Goal: Find specific page/section: Find specific page/section

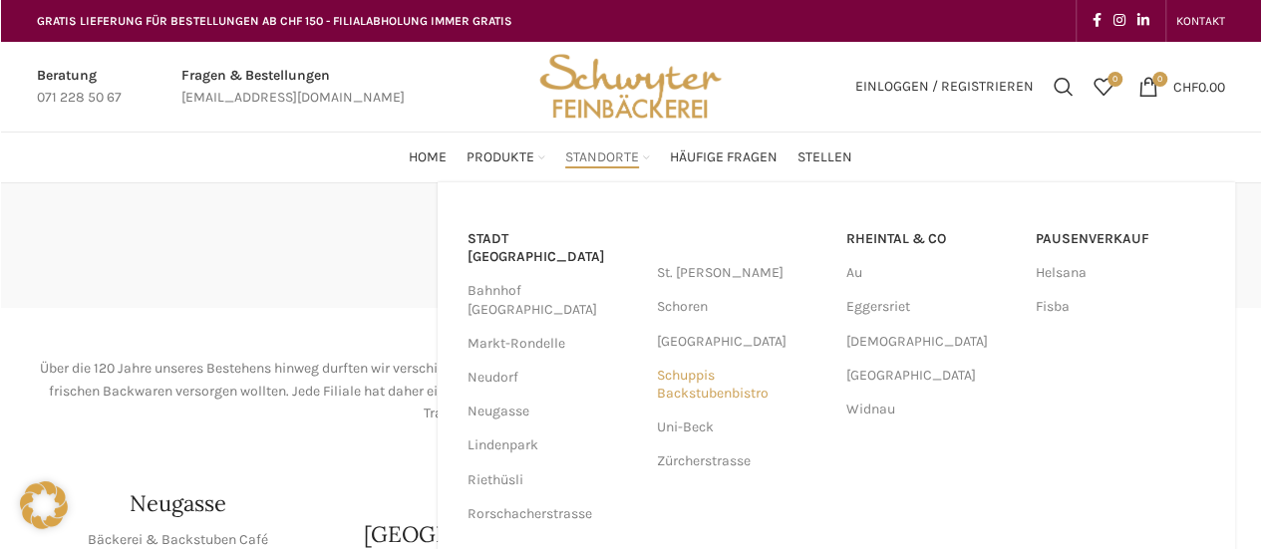
click at [708, 370] on link "Schuppis Backstubenbistro" at bounding box center [742, 385] width 170 height 52
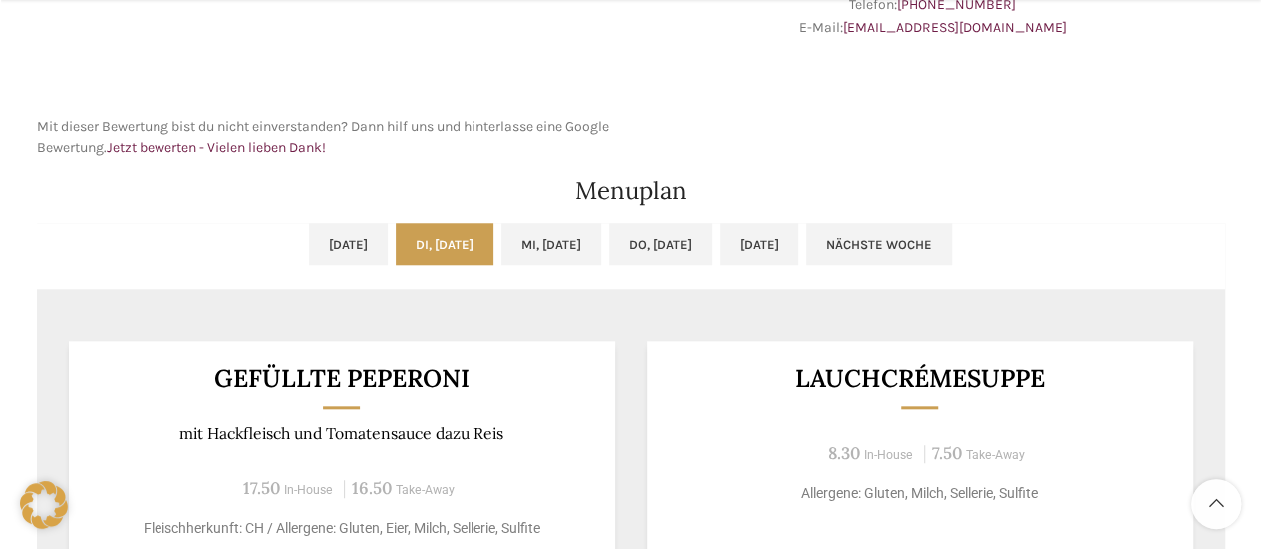
scroll to position [897, 0]
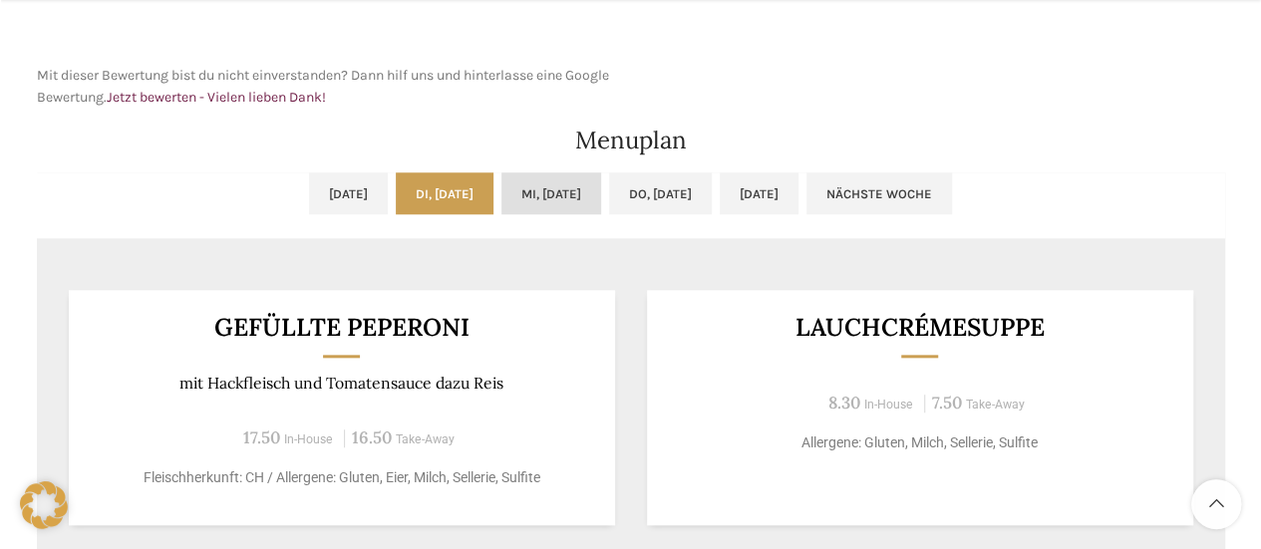
click at [552, 197] on link "Mi, [DATE]" at bounding box center [552, 194] width 100 height 42
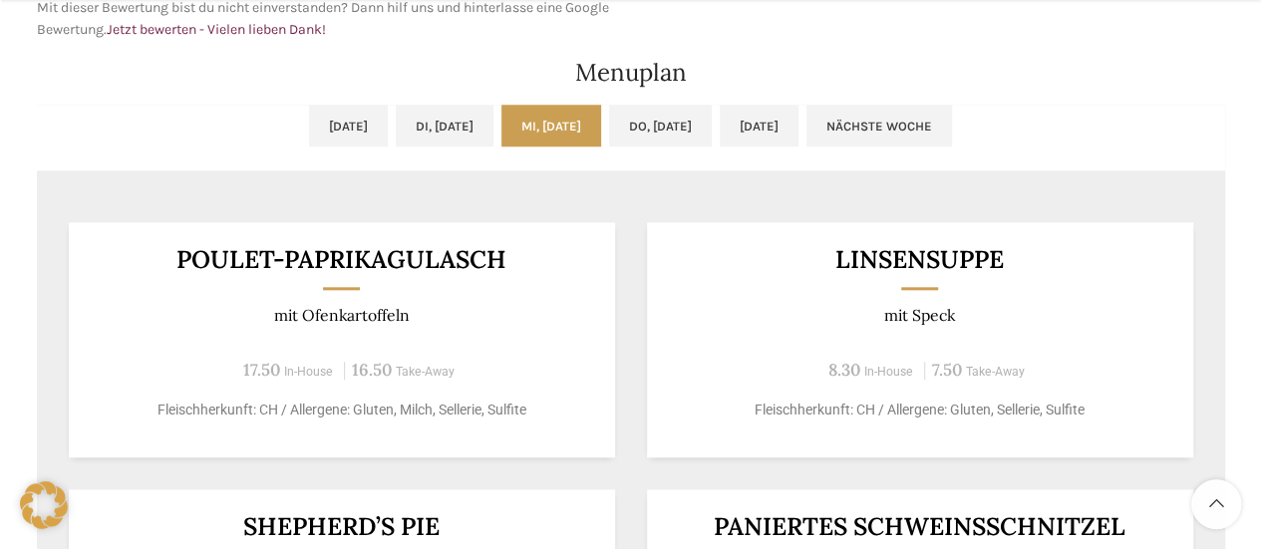
scroll to position [997, 0]
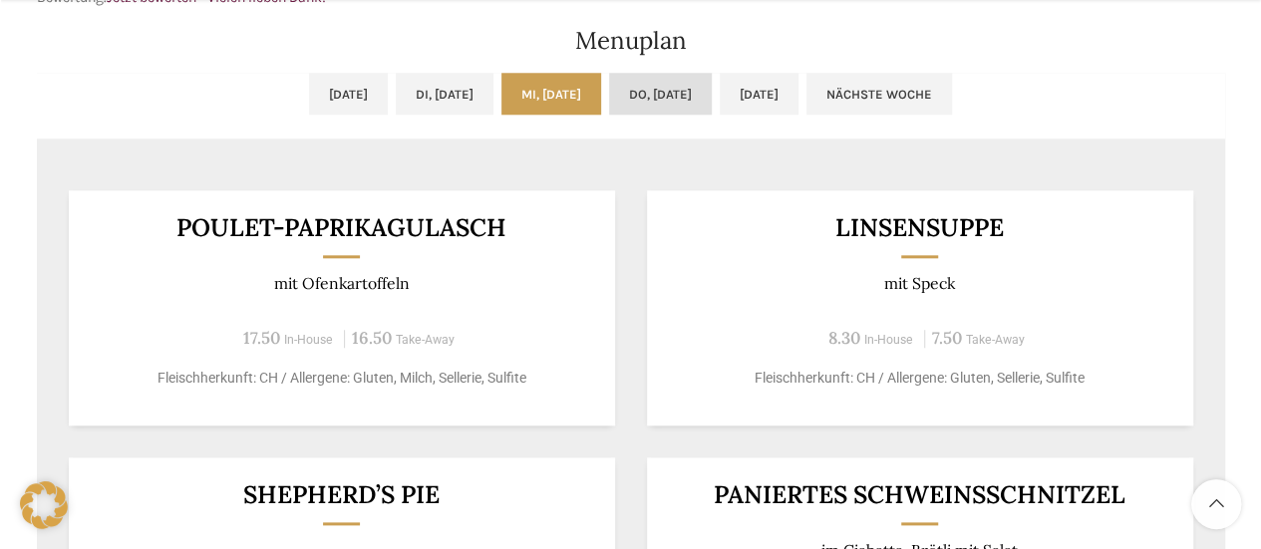
click at [658, 91] on link "Do, [DATE]" at bounding box center [660, 94] width 103 height 42
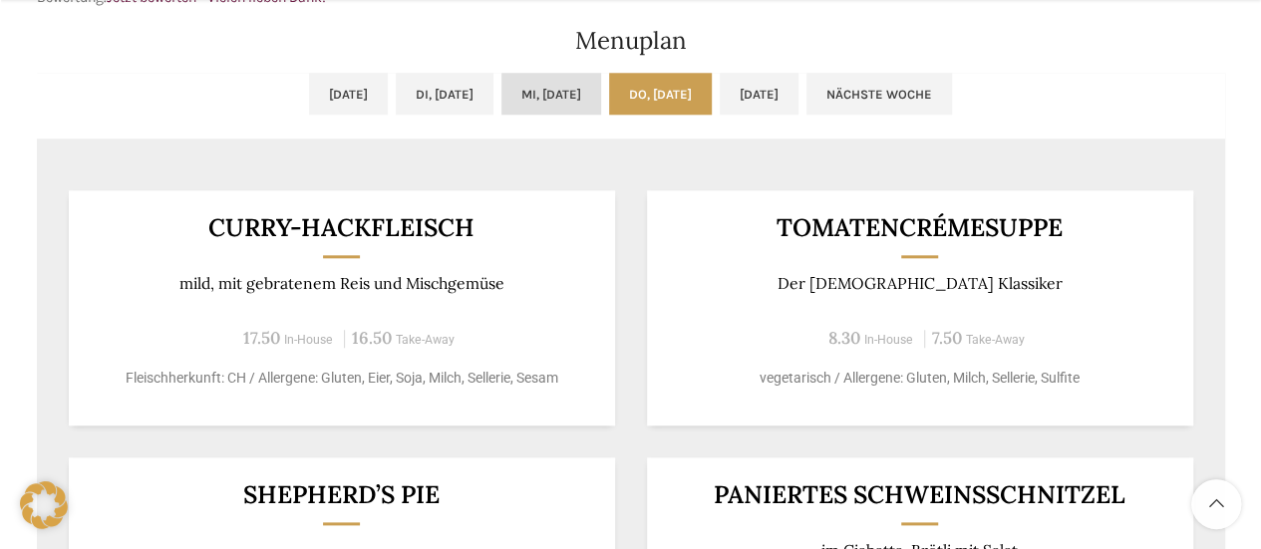
click at [527, 98] on link "Mi, [DATE]" at bounding box center [552, 94] width 100 height 42
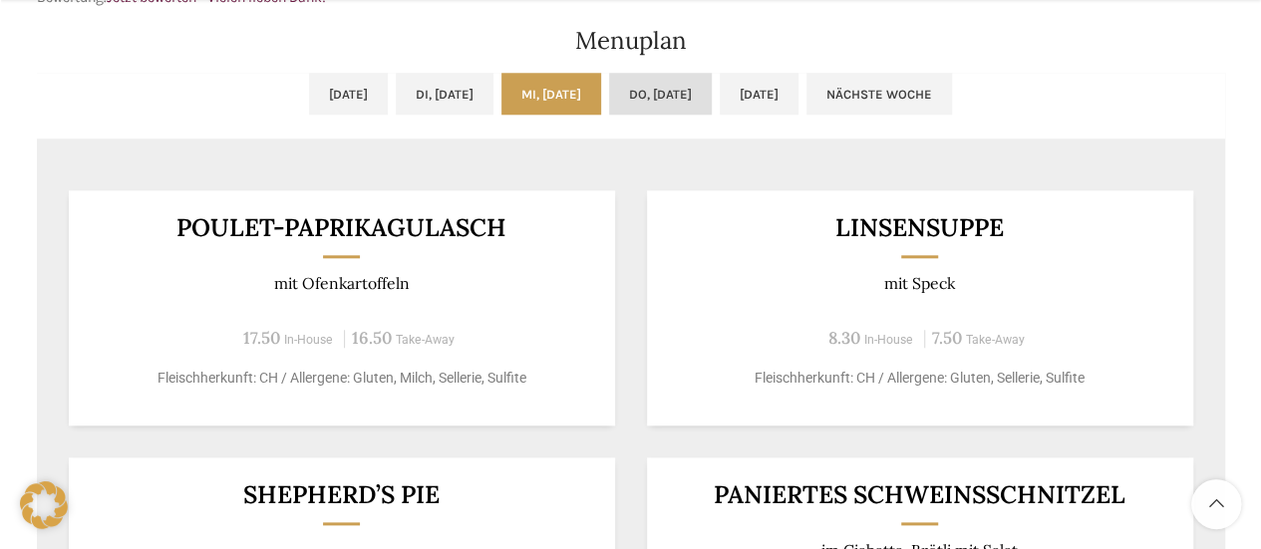
click at [652, 103] on link "Do, [DATE]" at bounding box center [660, 94] width 103 height 42
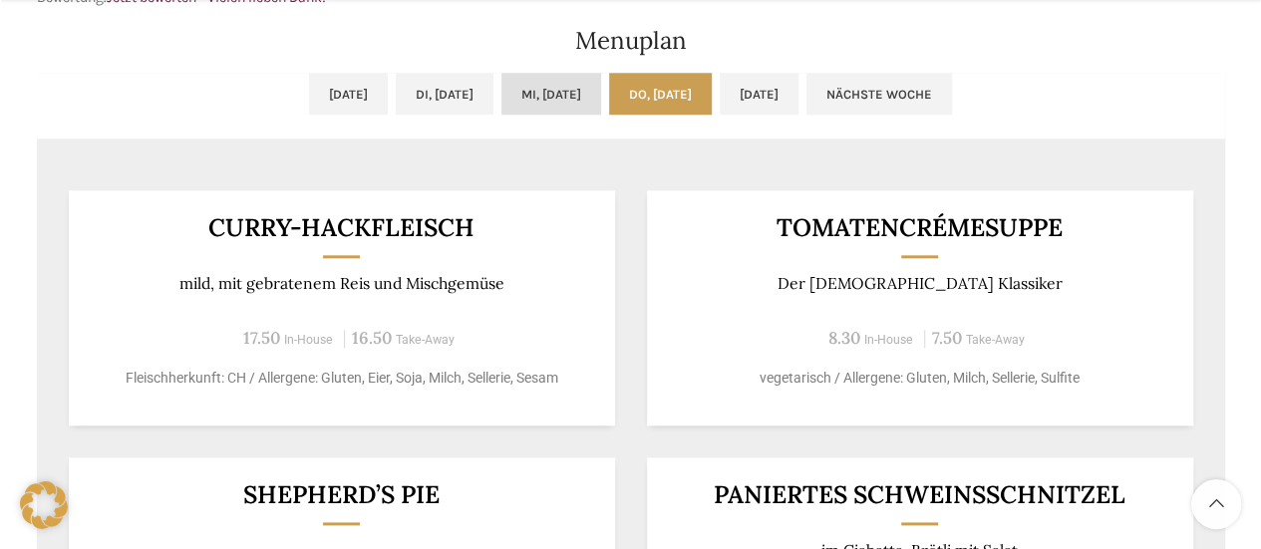
click at [571, 103] on link "Mi, [DATE]" at bounding box center [552, 94] width 100 height 42
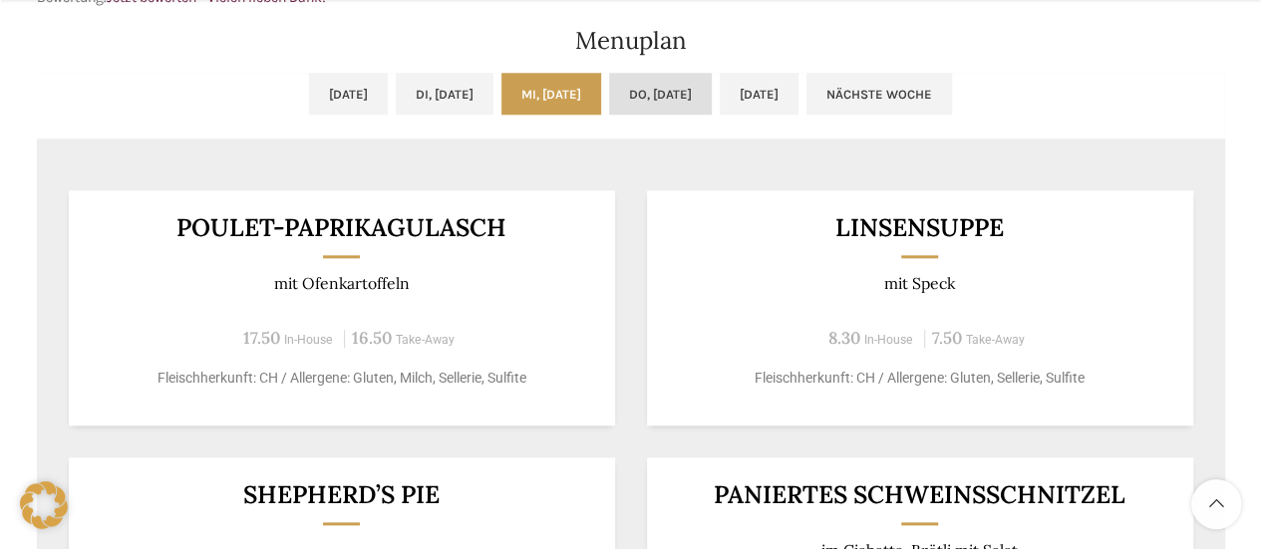
click at [674, 100] on link "Do, [DATE]" at bounding box center [660, 94] width 103 height 42
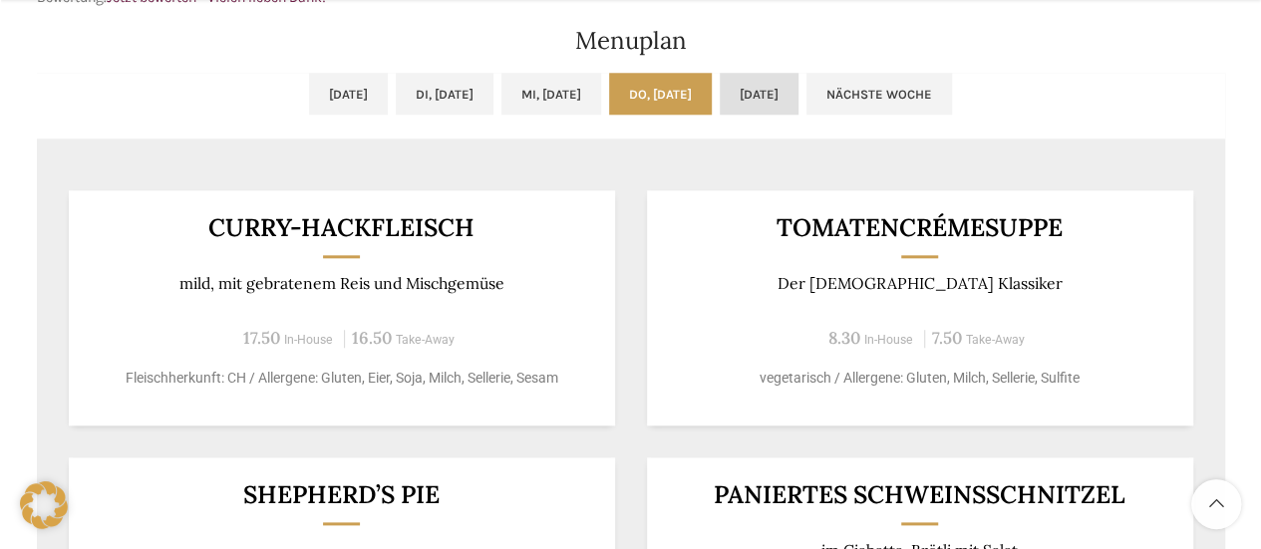
click at [799, 95] on link "[DATE]" at bounding box center [759, 94] width 79 height 42
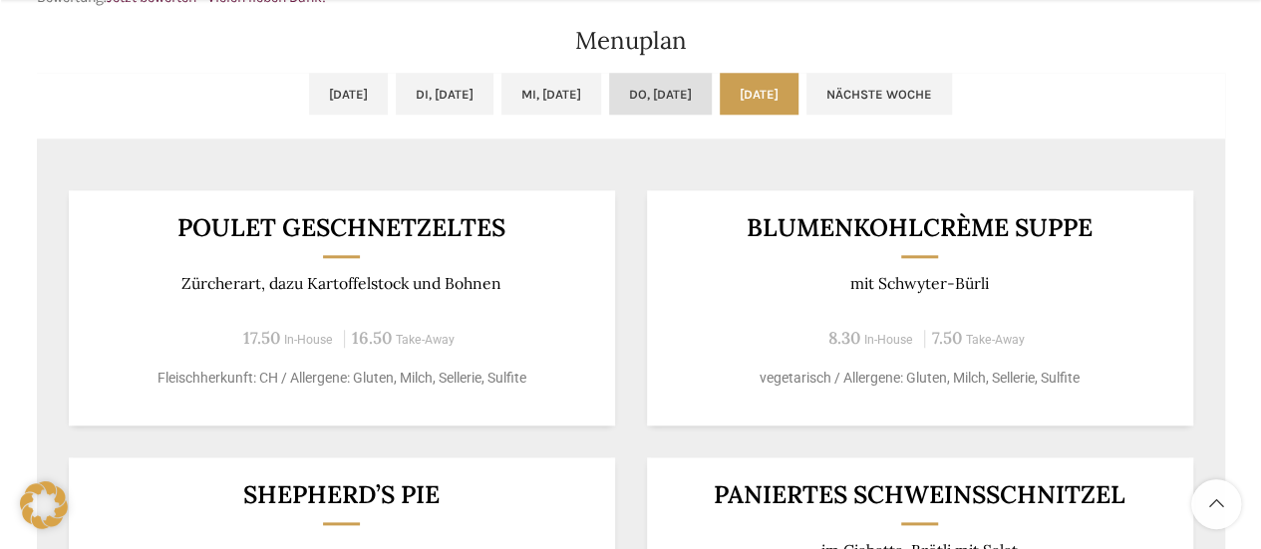
click at [700, 102] on link "Do, [DATE]" at bounding box center [660, 94] width 103 height 42
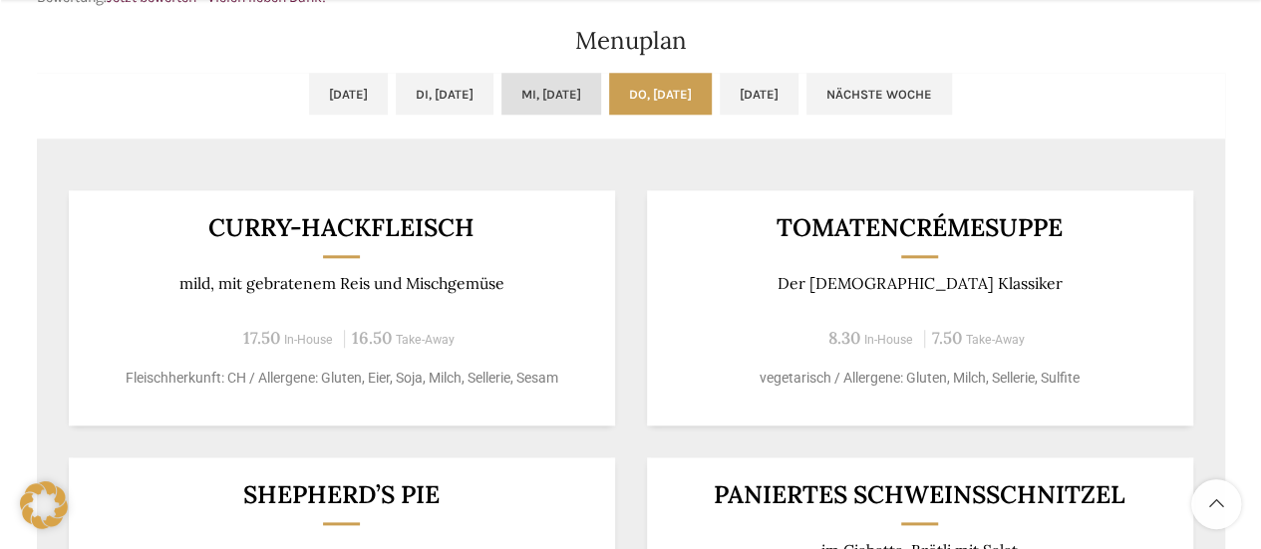
click at [564, 103] on link "Mi, [DATE]" at bounding box center [552, 94] width 100 height 42
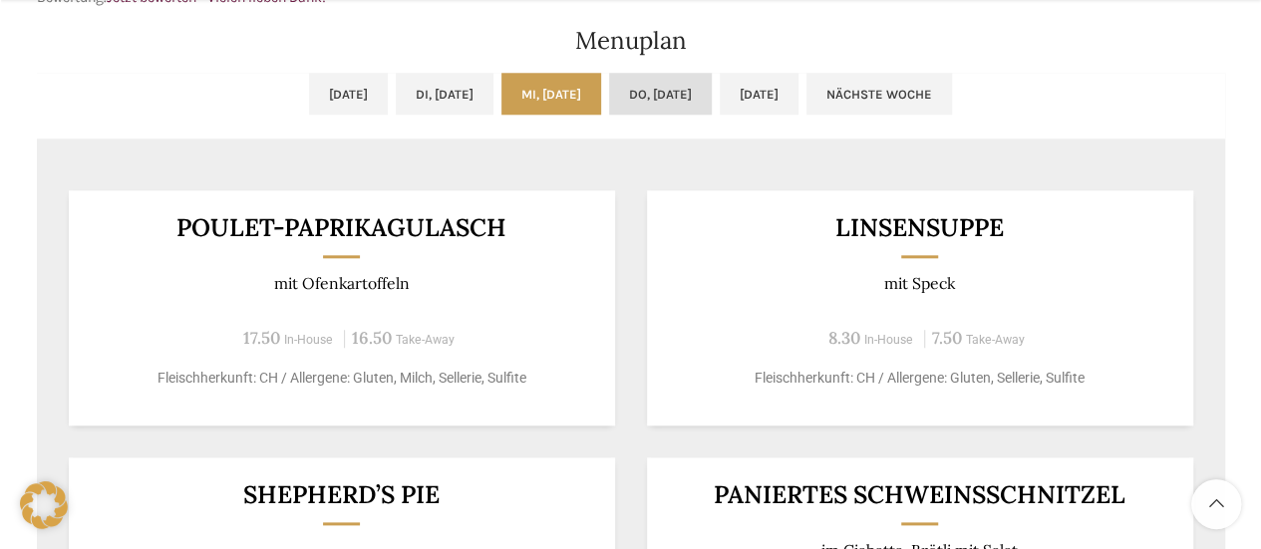
click at [671, 101] on link "Do, [DATE]" at bounding box center [660, 94] width 103 height 42
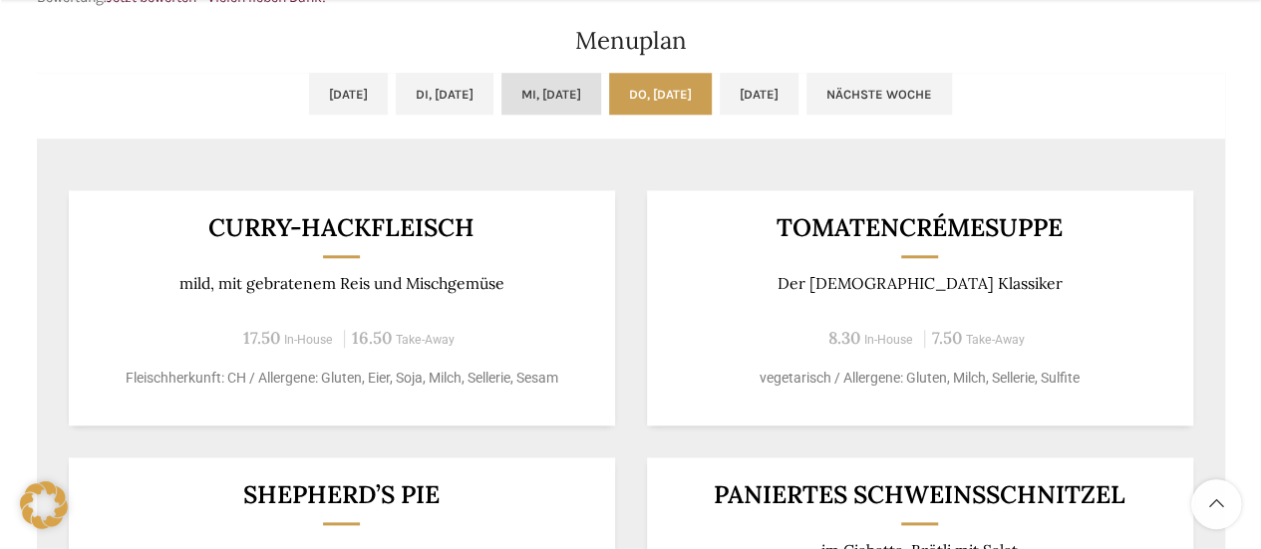
click at [550, 102] on link "Mi, [DATE]" at bounding box center [552, 94] width 100 height 42
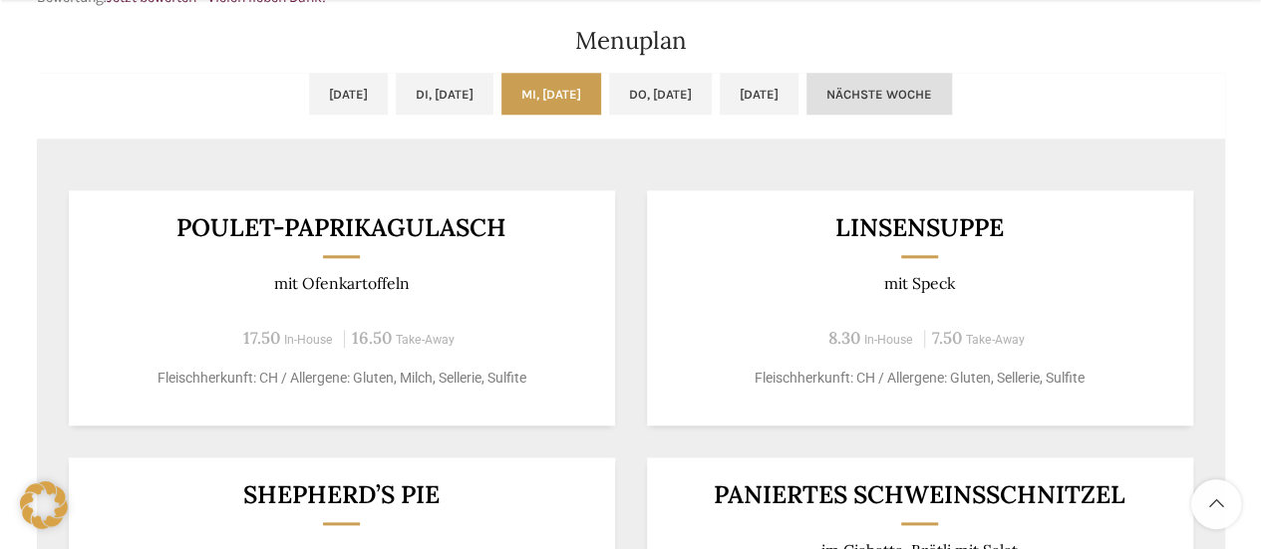
click at [952, 99] on link "Nächste Woche" at bounding box center [880, 94] width 146 height 42
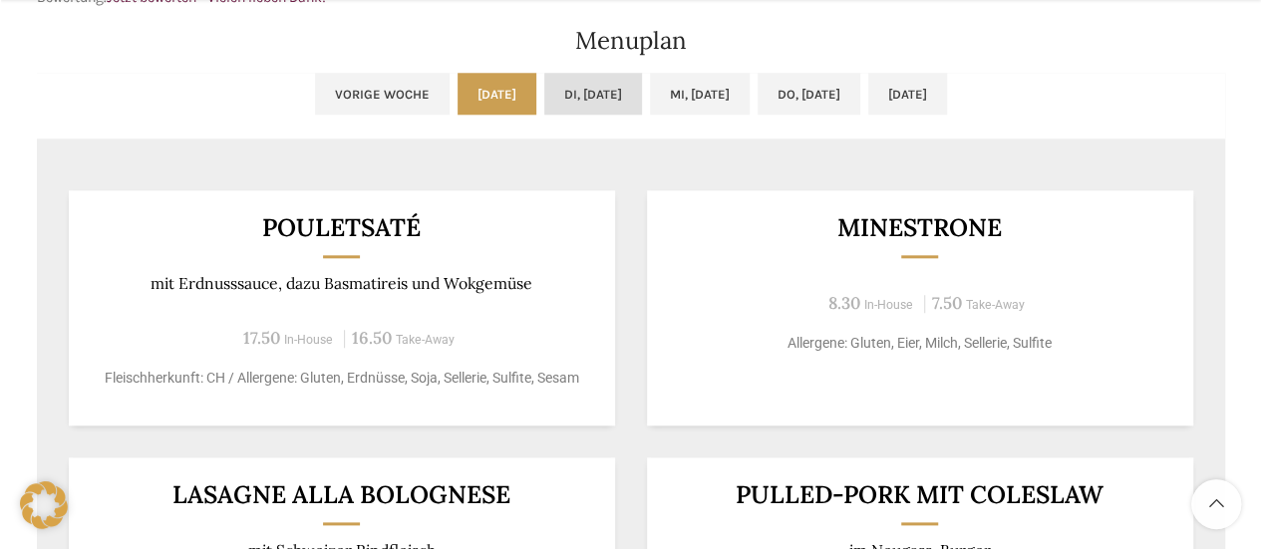
click at [553, 84] on link "Di, [DATE]" at bounding box center [593, 94] width 98 height 42
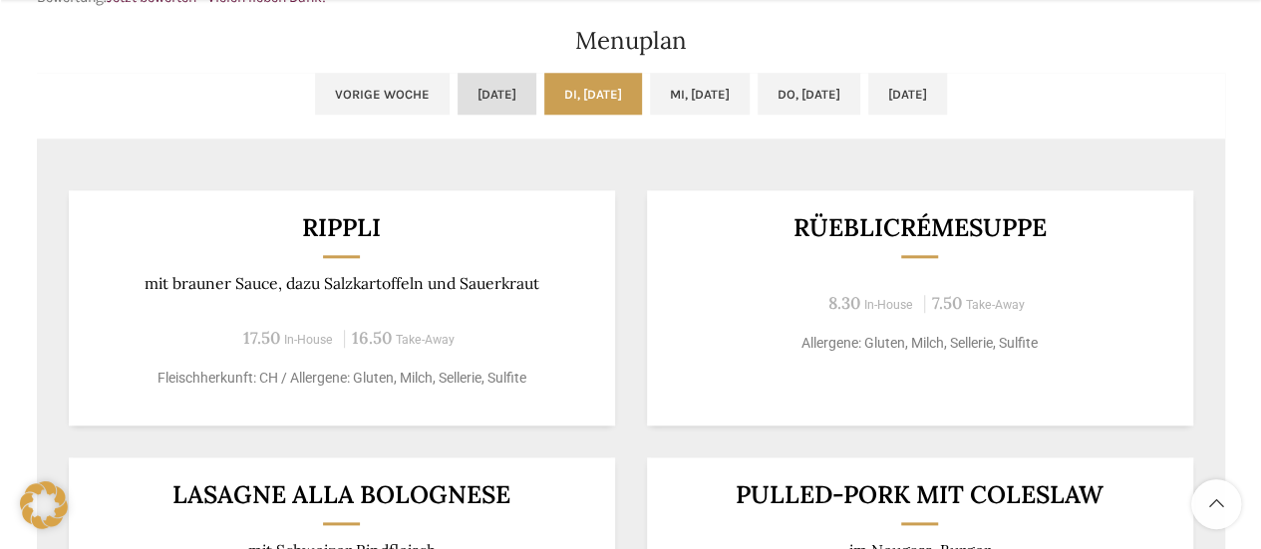
click at [458, 102] on link "[DATE]" at bounding box center [497, 94] width 79 height 42
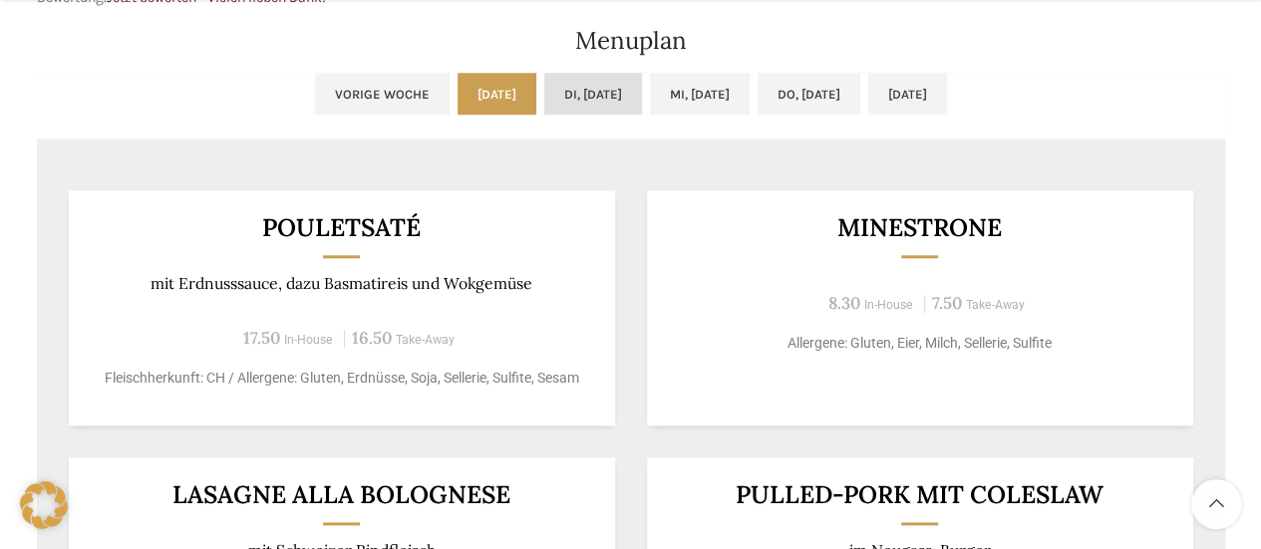
click at [581, 107] on link "Di, [DATE]" at bounding box center [593, 94] width 98 height 42
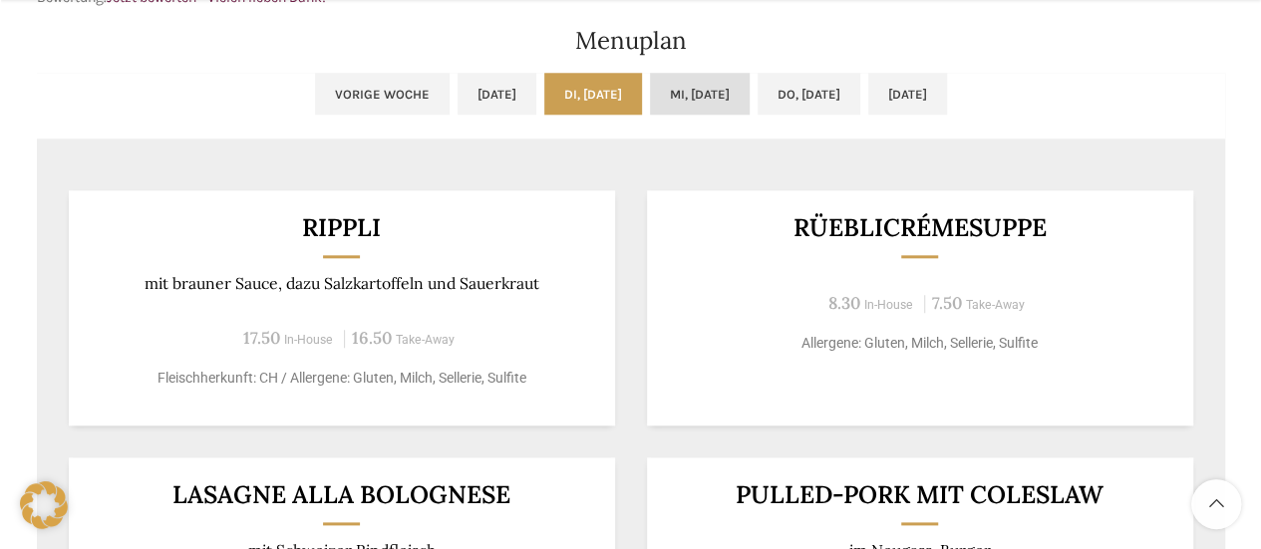
click at [696, 101] on link "Mi, [DATE]" at bounding box center [700, 94] width 100 height 42
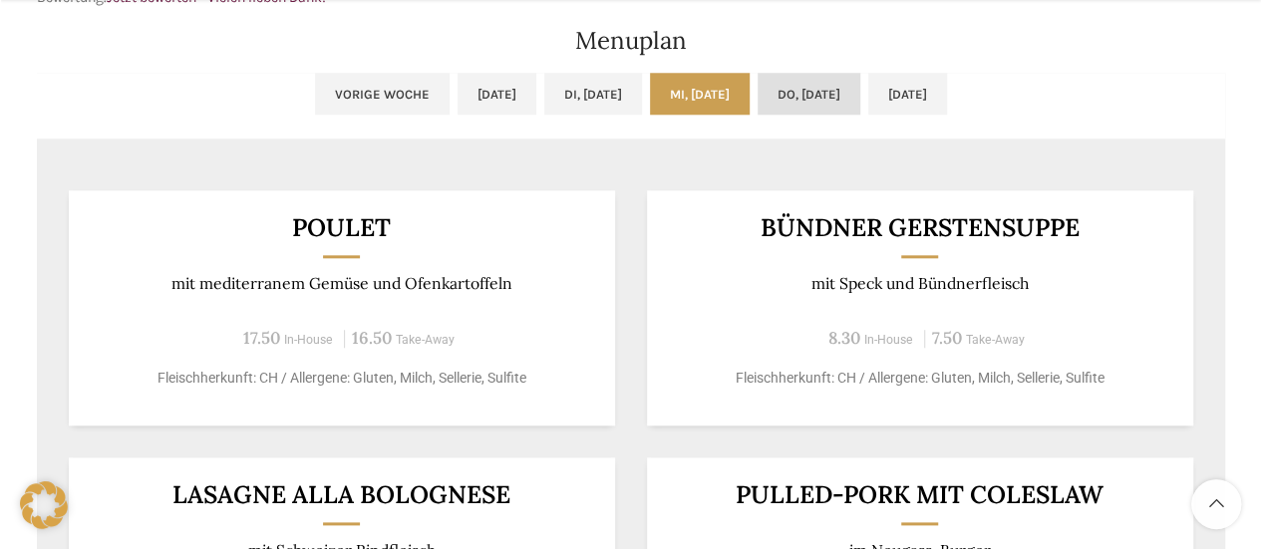
click at [816, 109] on link "Do, [DATE]" at bounding box center [809, 94] width 103 height 42
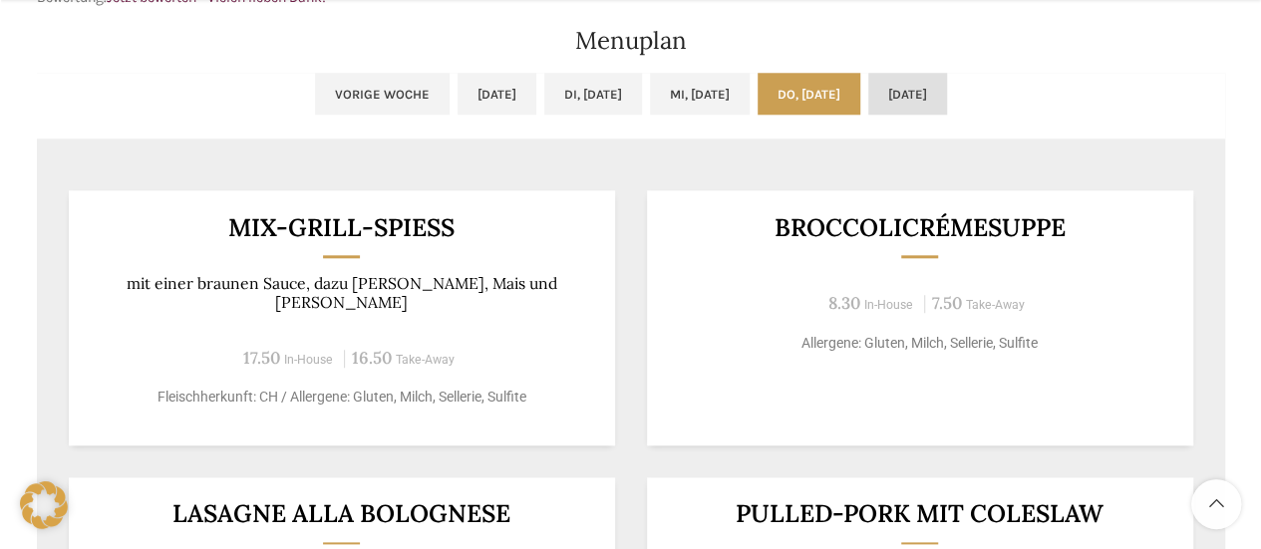
click at [947, 99] on link "[DATE]" at bounding box center [908, 94] width 79 height 42
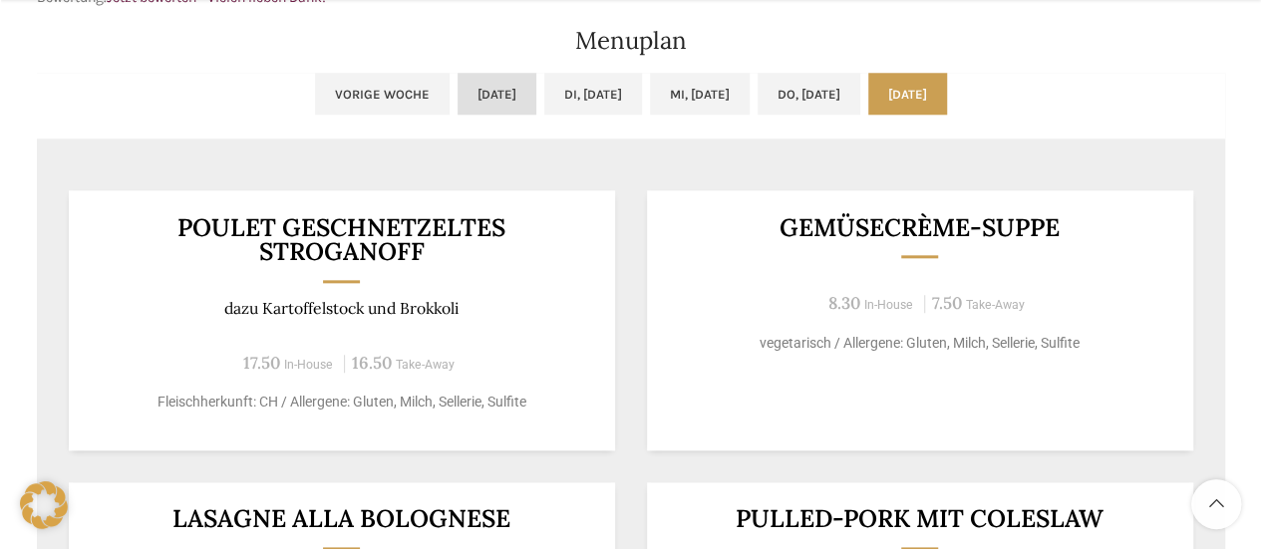
click at [458, 104] on link "[DATE]" at bounding box center [497, 94] width 79 height 42
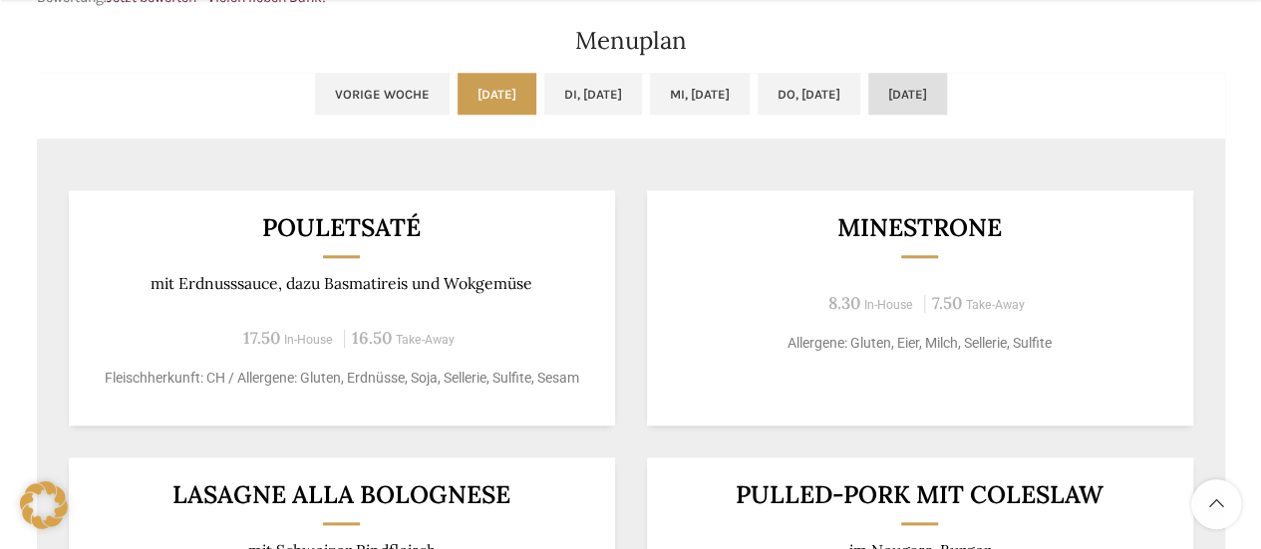
click at [939, 88] on link "[DATE]" at bounding box center [908, 94] width 79 height 42
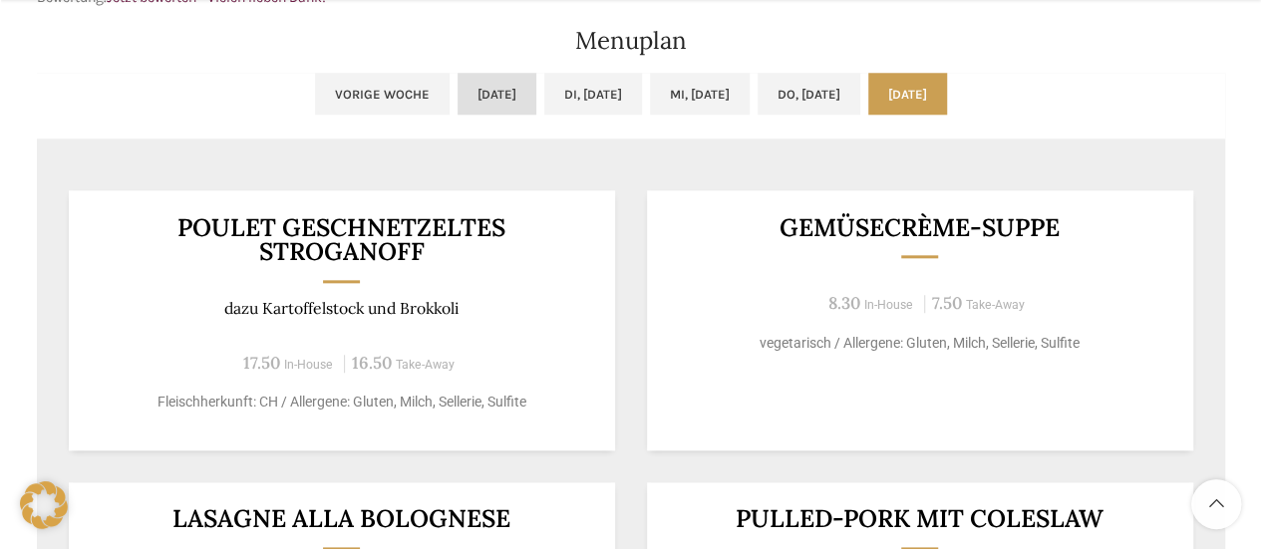
click at [458, 93] on link "[DATE]" at bounding box center [497, 94] width 79 height 42
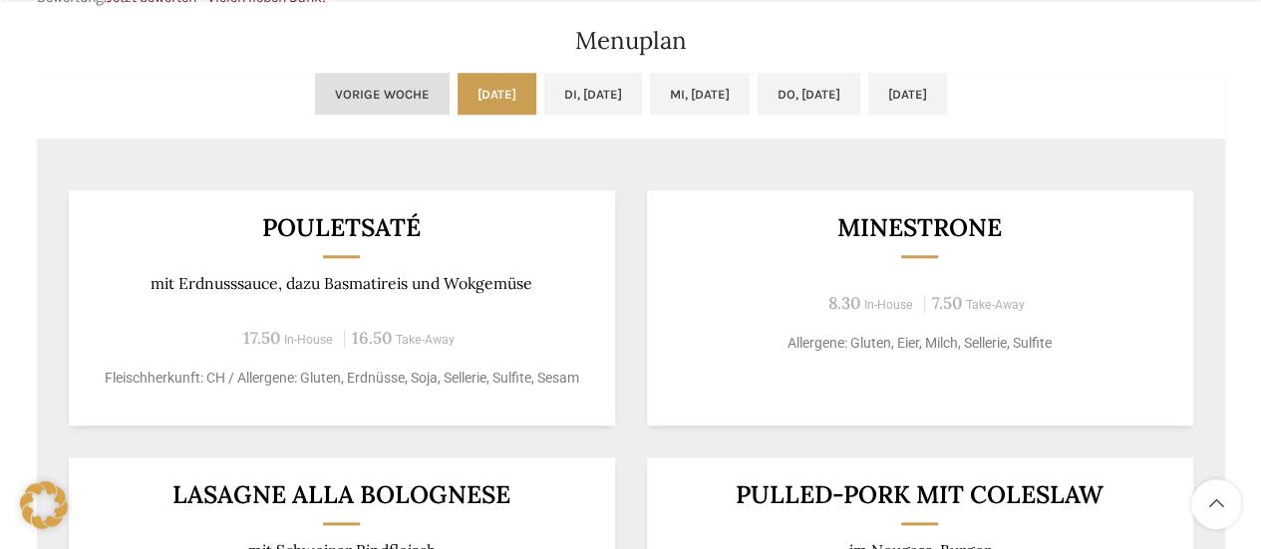
click at [315, 107] on link "Vorige Woche" at bounding box center [382, 94] width 135 height 42
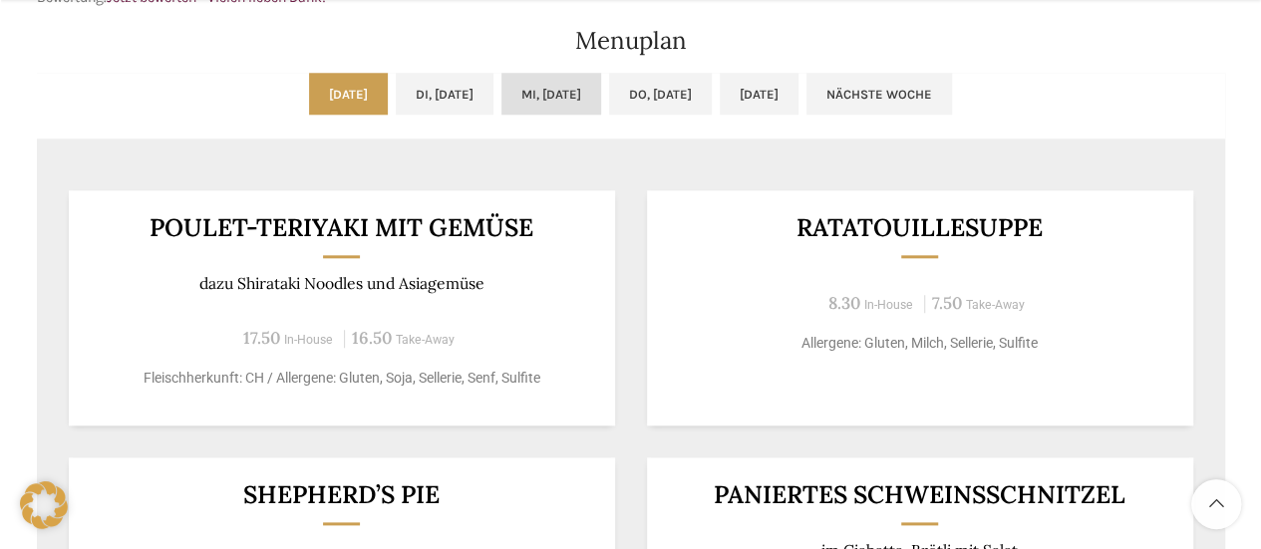
click at [538, 95] on link "Mi, [DATE]" at bounding box center [552, 94] width 100 height 42
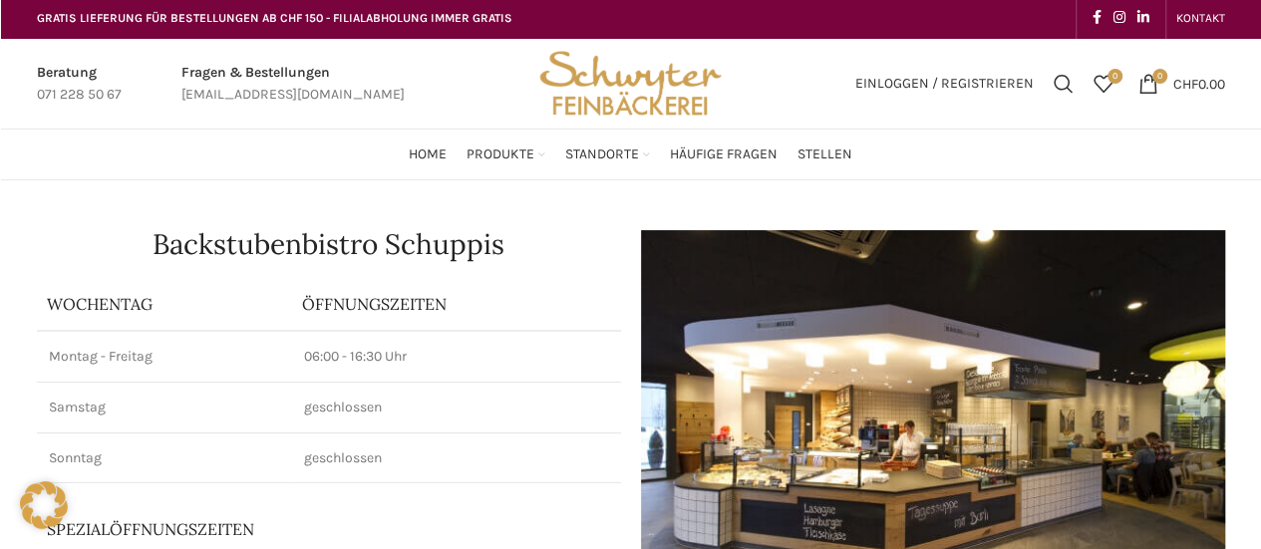
scroll to position [0, 0]
